Goal: Transaction & Acquisition: Purchase product/service

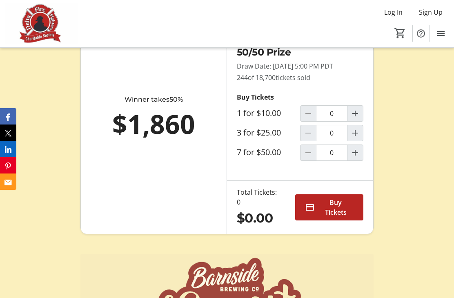
scroll to position [448, 0]
click at [330, 217] on span "Buy Tickets" at bounding box center [335, 208] width 35 height 20
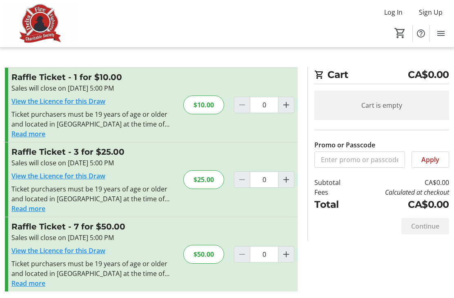
click at [291, 251] on span "Increment by one" at bounding box center [286, 254] width 16 height 16
type input "1"
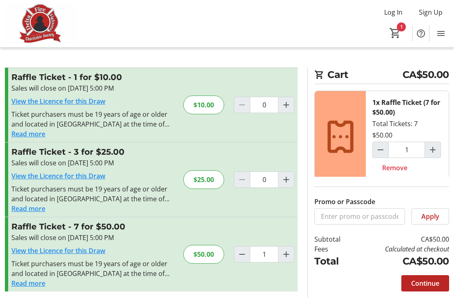
click at [3, 252] on section "Promo or Passcode Apply Raffle Ticket - 1 for $10.00 Sales will close on [DATE]…" at bounding box center [151, 184] width 302 height 234
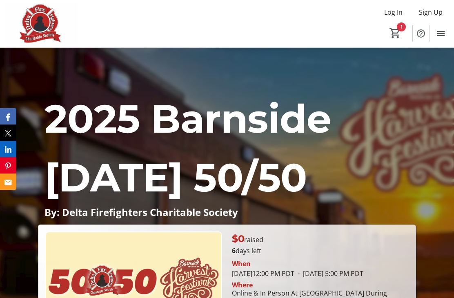
type input "1"
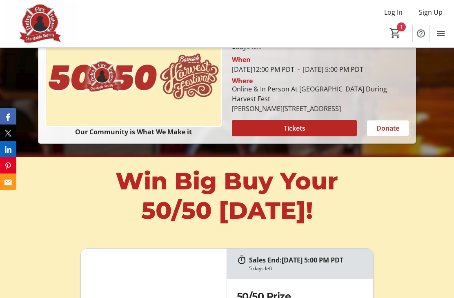
scroll to position [204, 0]
click at [310, 138] on span at bounding box center [294, 129] width 125 height 20
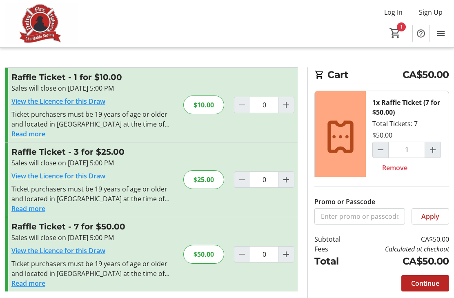
type input "1"
click at [360, 220] on input "Promo or Passcode" at bounding box center [359, 216] width 91 height 16
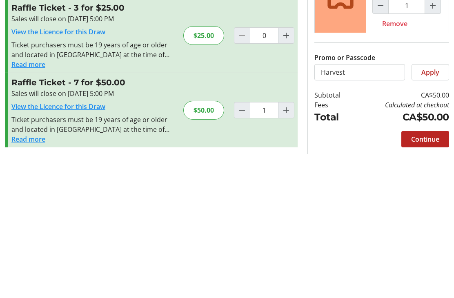
click at [437, 210] on span "Apply" at bounding box center [430, 215] width 18 height 10
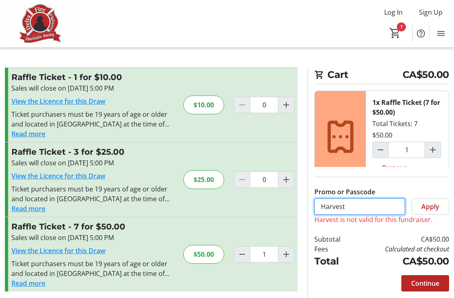
click at [368, 215] on input "Harvest" at bounding box center [359, 206] width 91 height 16
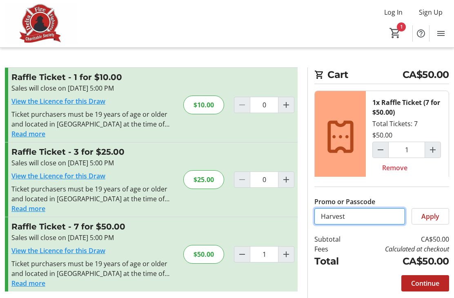
click at [370, 222] on input "Harvest" at bounding box center [359, 216] width 91 height 16
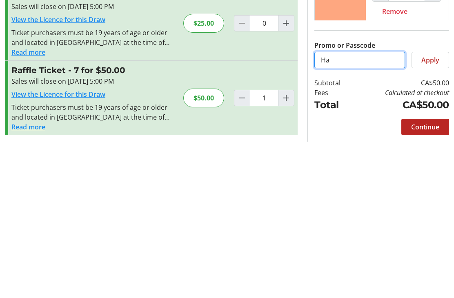
type input "H"
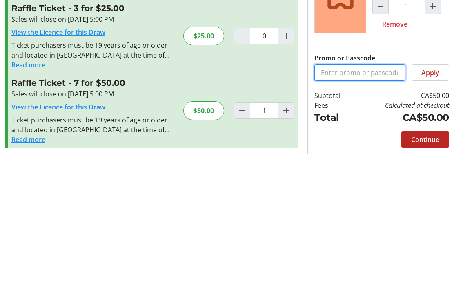
scroll to position [24, 0]
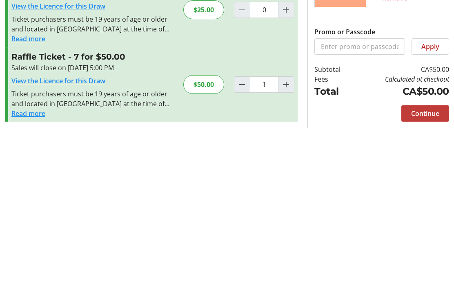
click at [432, 275] on span "Continue" at bounding box center [425, 280] width 28 height 10
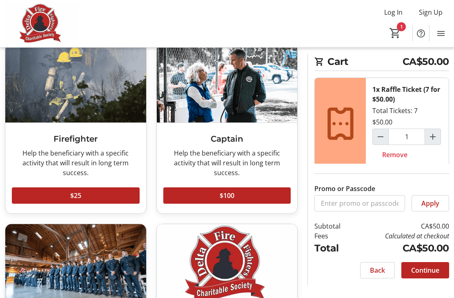
scroll to position [62, 0]
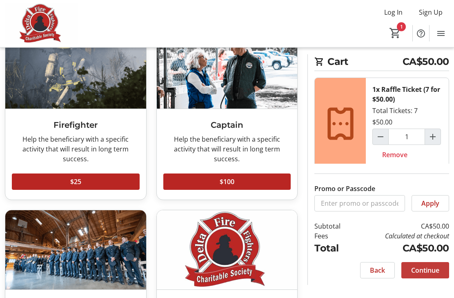
click at [430, 275] on span "Continue" at bounding box center [425, 270] width 28 height 10
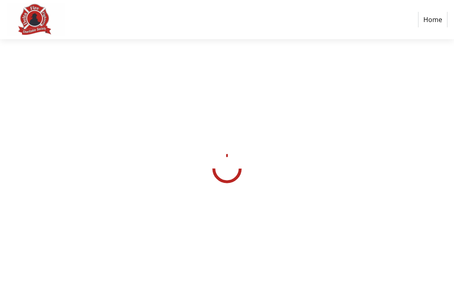
select select "CA"
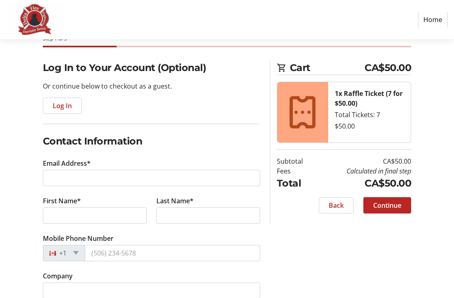
scroll to position [46, 0]
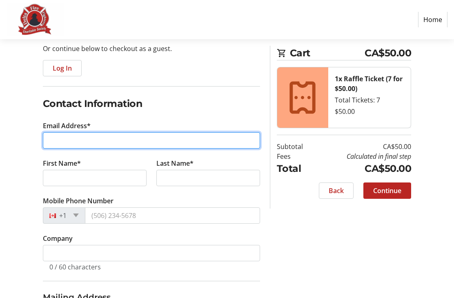
click at [217, 139] on input "Email Address*" at bounding box center [151, 141] width 217 height 16
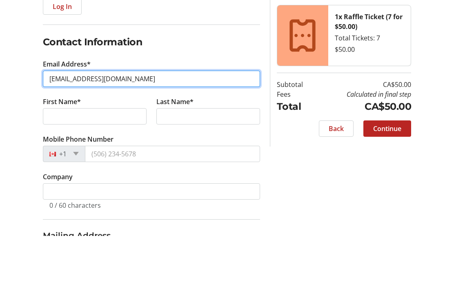
type input "[EMAIL_ADDRESS][DOMAIN_NAME]"
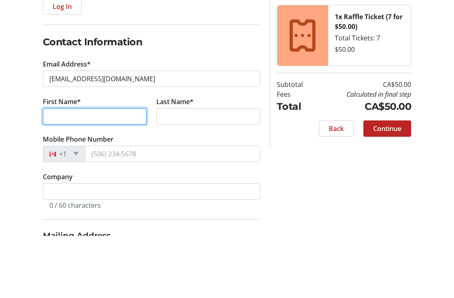
click at [120, 170] on input "First Name*" at bounding box center [95, 178] width 104 height 16
type input "[PERSON_NAME]"
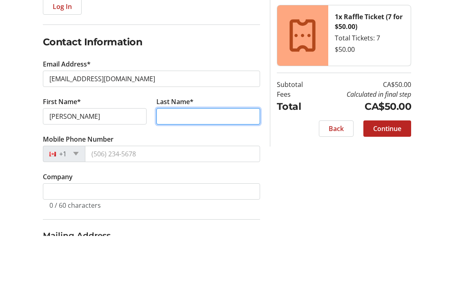
click at [217, 170] on input "Last Name*" at bounding box center [208, 178] width 104 height 16
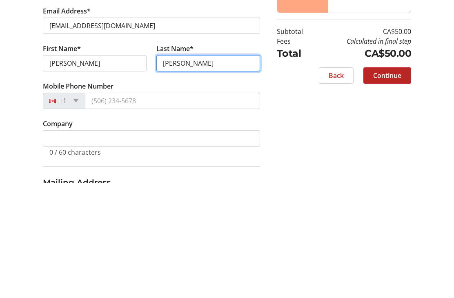
type input "[PERSON_NAME]"
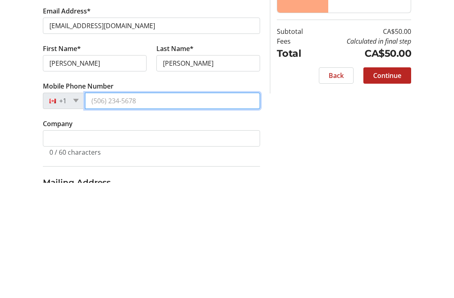
click at [157, 208] on input "Mobile Phone Number" at bounding box center [172, 216] width 175 height 16
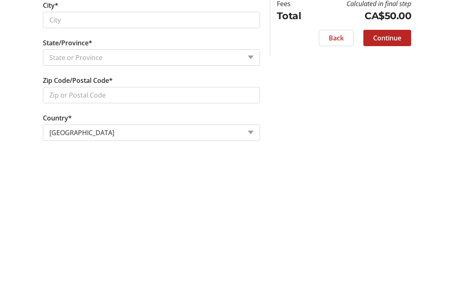
scroll to position [304, 0]
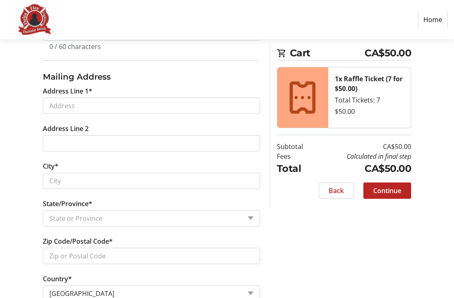
type input "[PHONE_NUMBER]"
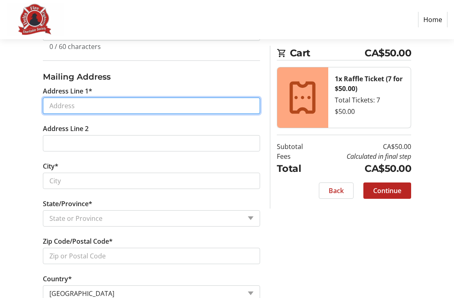
click at [224, 104] on input "Address Line 1*" at bounding box center [151, 106] width 217 height 16
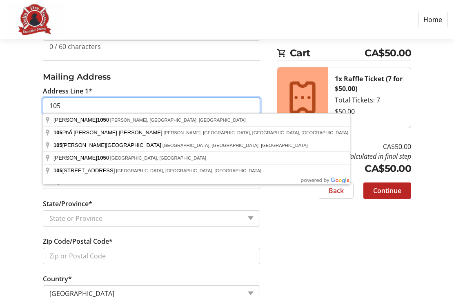
scroll to position [295, 0]
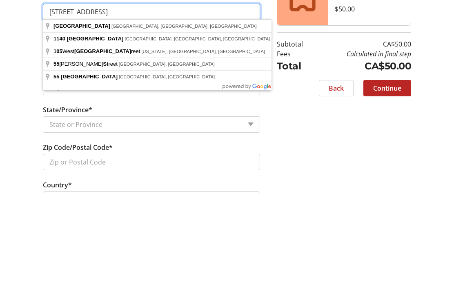
type input "[STREET_ADDRESS]"
click at [304, 124] on div "Log In to Your Account (Optional) Or continue below to checkout as a guest. Log…" at bounding box center [227, 130] width 454 height 638
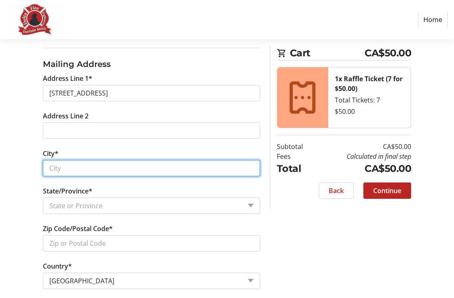
click at [221, 165] on input "City*" at bounding box center [151, 168] width 217 height 16
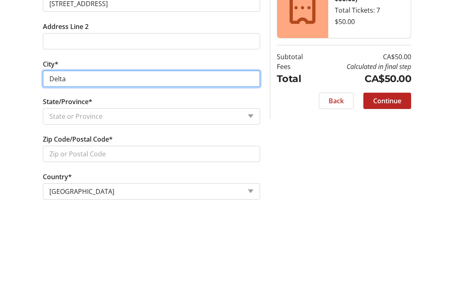
type input "Delta"
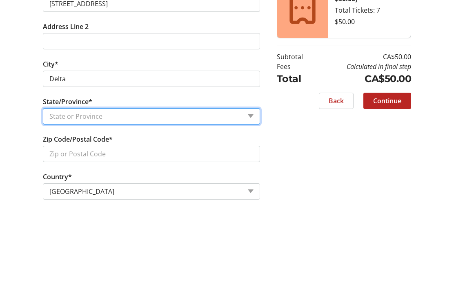
click at [251, 198] on select "State or Province State or Province [GEOGRAPHIC_DATA] [GEOGRAPHIC_DATA] [GEOGRA…" at bounding box center [151, 206] width 217 height 16
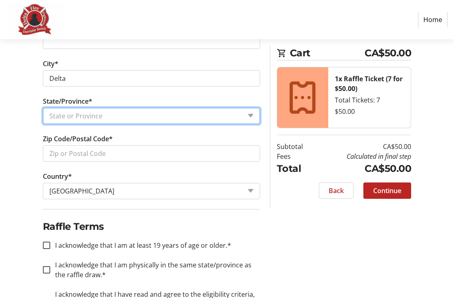
select select "BC"
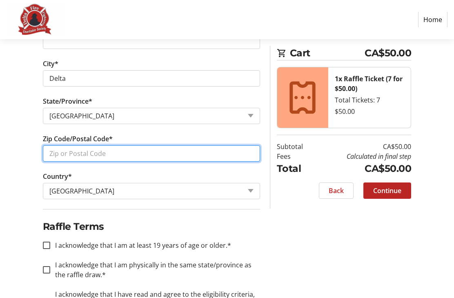
click at [224, 149] on input "Zip Code/Postal Code*" at bounding box center [151, 153] width 217 height 16
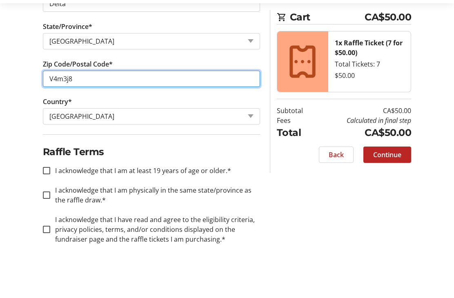
scroll to position [446, 0]
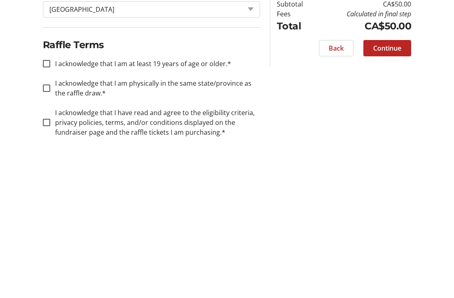
type input "V4m3j8"
click at [45, 202] on input "I acknowledge that I am at least 19 years of age or older.*" at bounding box center [46, 205] width 7 height 7
checkbox input "true"
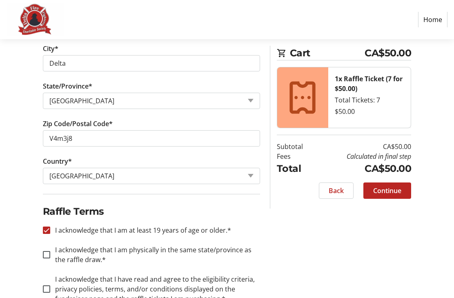
click at [45, 251] on input "I acknowledge that I am physically in the same state/province as the raffle dra…" at bounding box center [46, 254] width 7 height 7
checkbox input "true"
click at [43, 289] on input "I acknowledge that I have read and agree to the eligibility criteria, privacy p…" at bounding box center [46, 288] width 7 height 7
checkbox input "true"
click at [403, 191] on span at bounding box center [387, 191] width 48 height 20
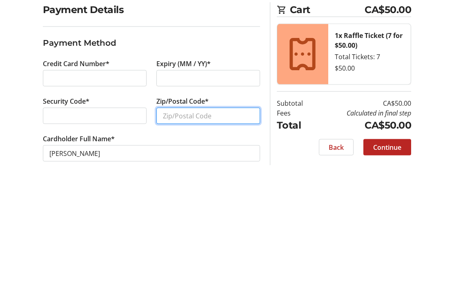
click at [235, 212] on input "Zip/Postal Code*" at bounding box center [208, 220] width 104 height 16
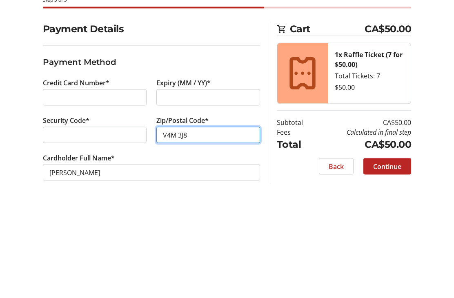
scroll to position [24, 0]
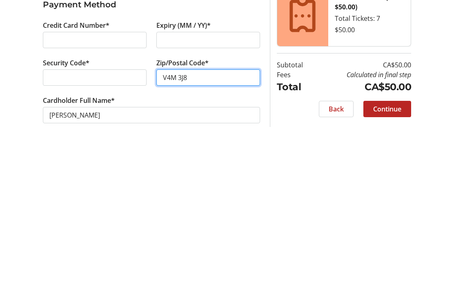
type input "V4M 3J8"
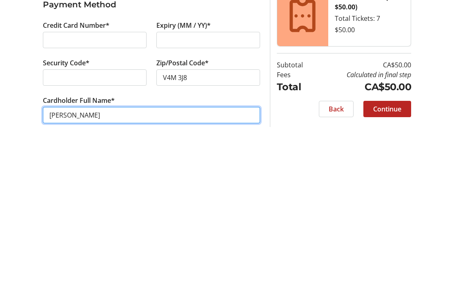
click at [71, 249] on input "[PERSON_NAME]" at bounding box center [151, 257] width 217 height 16
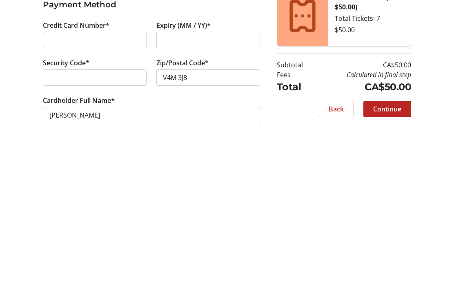
scroll to position [0, 0]
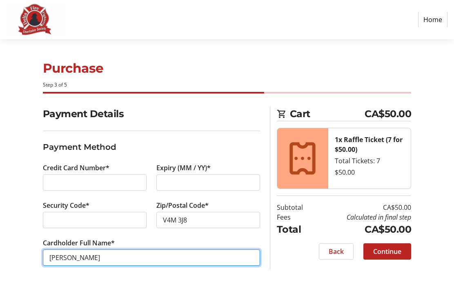
type input "[PERSON_NAME]"
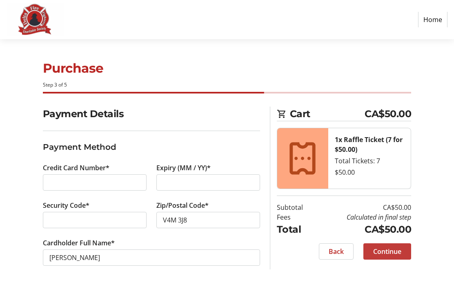
click at [395, 248] on span "Continue" at bounding box center [387, 251] width 28 height 10
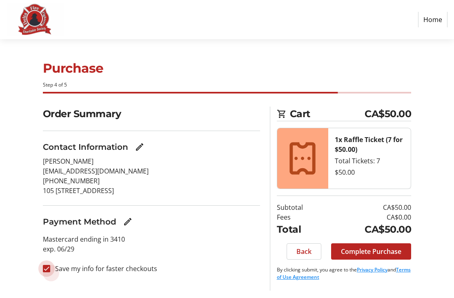
click at [47, 269] on input "Save my info for faster checkouts" at bounding box center [46, 268] width 7 height 7
checkbox input "false"
click at [392, 248] on span "Complete Purchase" at bounding box center [371, 251] width 60 height 10
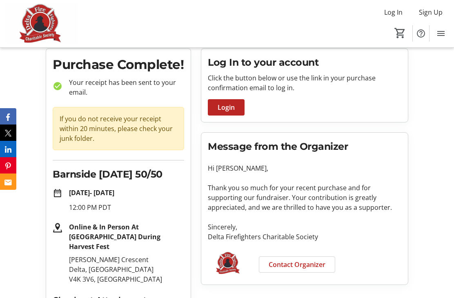
scroll to position [25, 0]
